Goal: Task Accomplishment & Management: Use online tool/utility

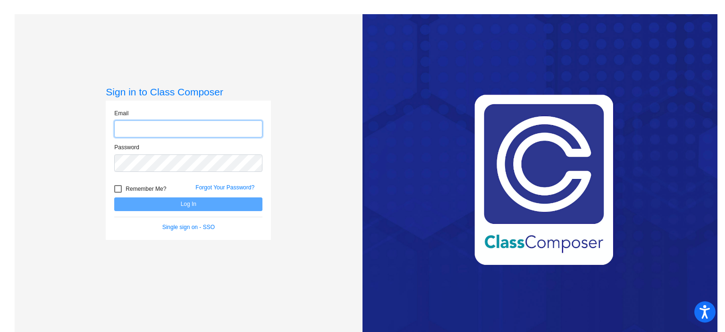
type input "[EMAIL_ADDRESS][DOMAIN_NAME]"
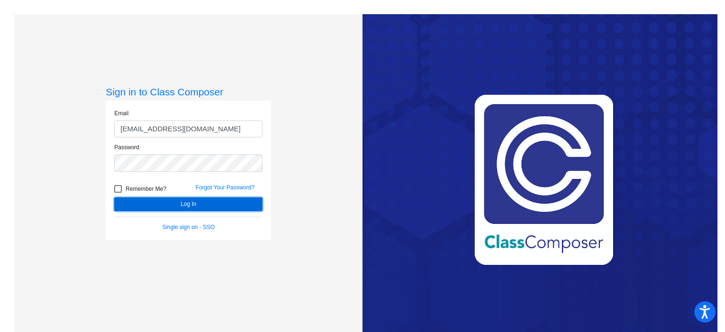
click at [225, 206] on button "Log In" at bounding box center [188, 204] width 148 height 14
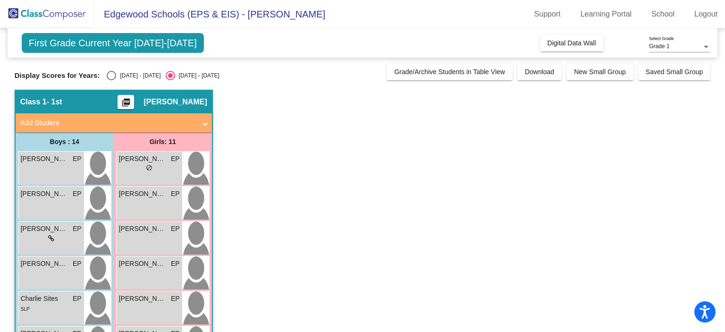
click at [111, 77] on div "Select an option" at bounding box center [111, 75] width 9 height 9
click at [111, 80] on input "[DATE] - [DATE]" at bounding box center [111, 80] width 0 height 0
radio input "true"
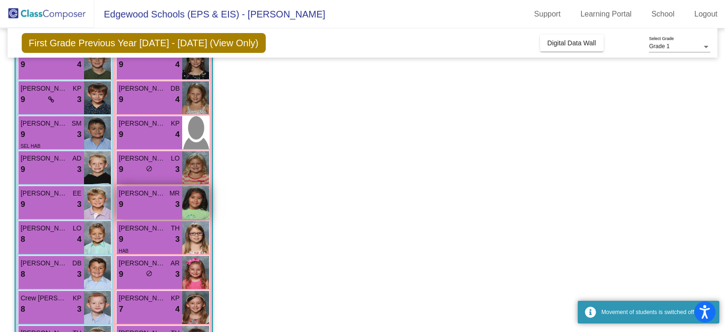
scroll to position [176, 0]
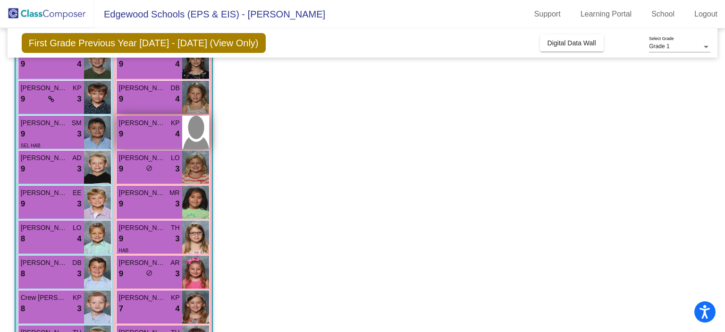
click at [147, 134] on div "9 lock do_not_disturb_alt 4" at bounding box center [149, 134] width 61 height 12
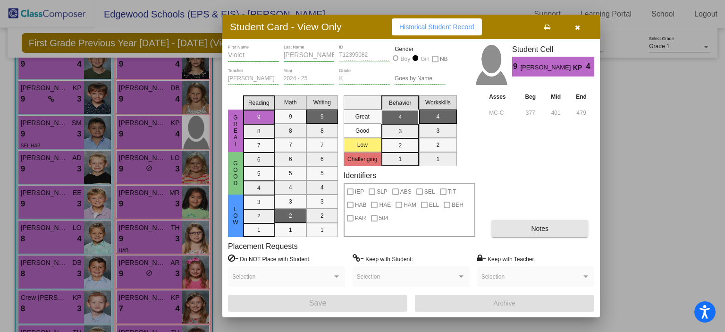
click at [519, 231] on button "Notes" at bounding box center [539, 228] width 97 height 17
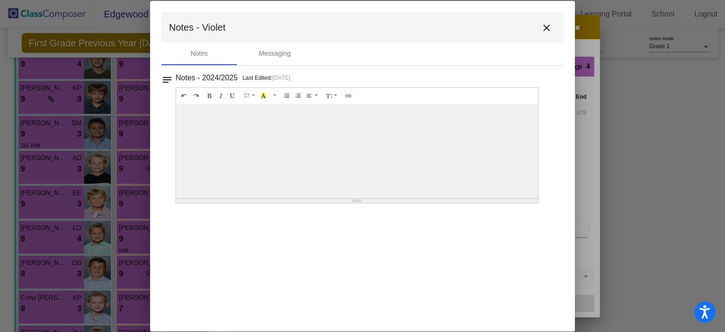
click at [551, 24] on mat-icon "close" at bounding box center [546, 27] width 11 height 11
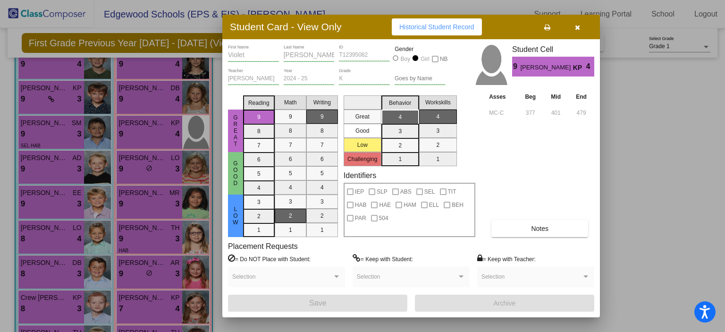
click at [578, 28] on icon "button" at bounding box center [577, 27] width 5 height 7
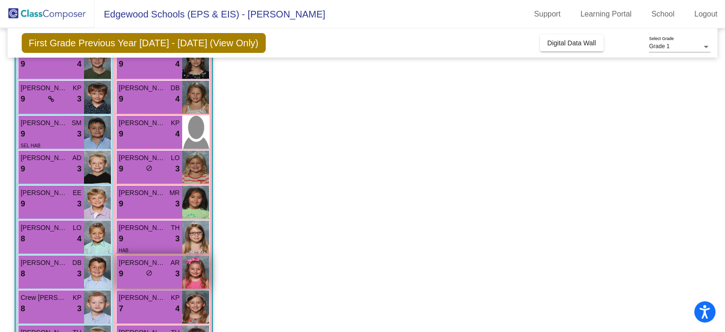
click at [161, 269] on div "9 lock do_not_disturb_alt 3" at bounding box center [149, 274] width 61 height 12
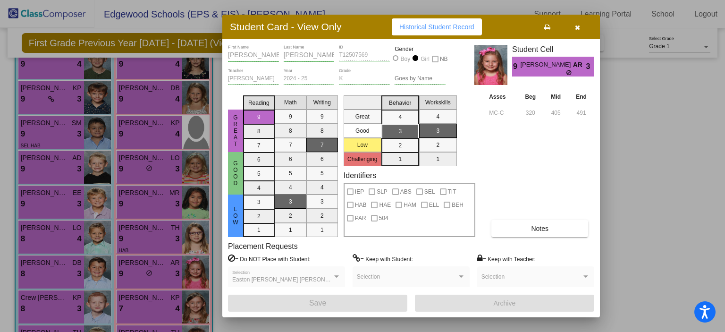
click at [575, 25] on icon "button" at bounding box center [577, 27] width 5 height 7
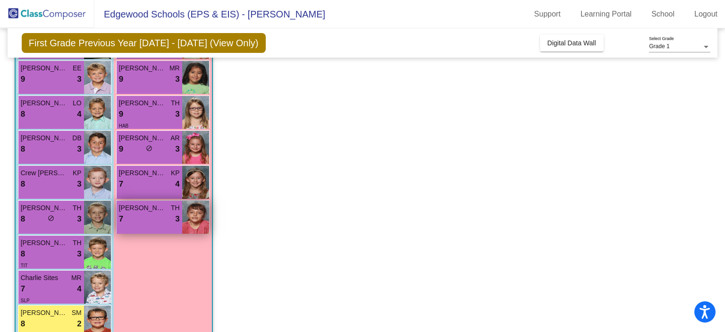
scroll to position [323, 0]
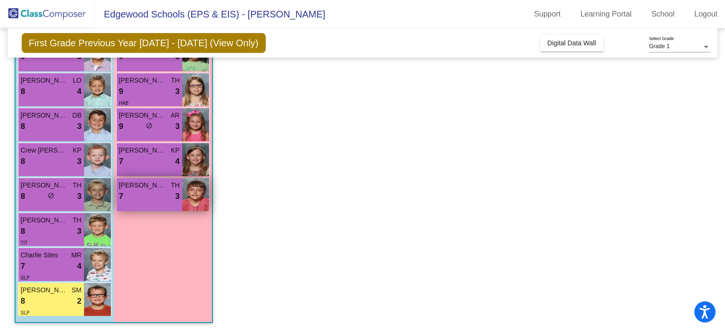
click at [164, 182] on span "[PERSON_NAME]" at bounding box center [142, 185] width 47 height 10
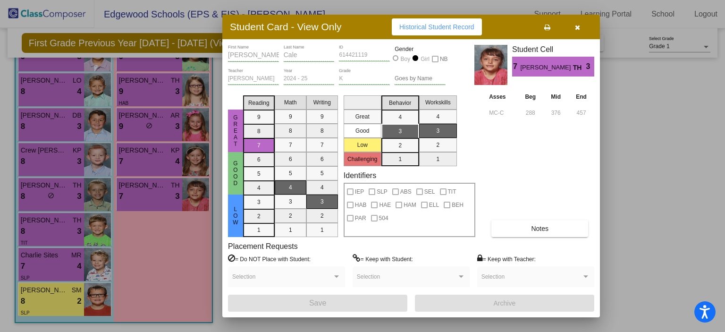
click at [574, 33] on button "button" at bounding box center [577, 26] width 30 height 17
